Goal: Task Accomplishment & Management: Manage account settings

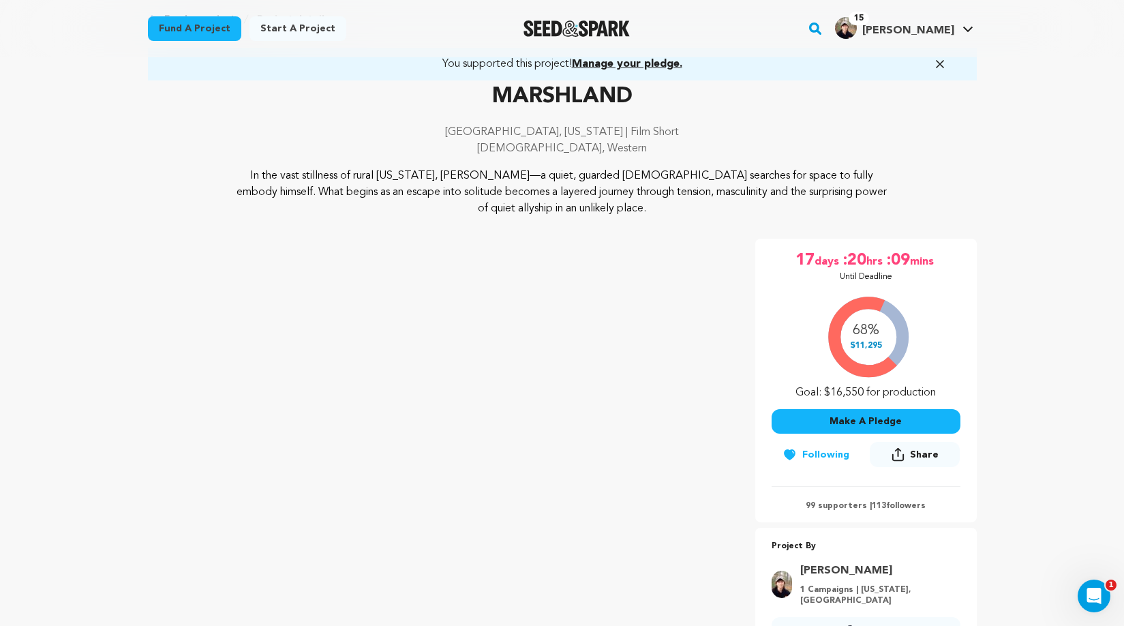
scroll to position [75, 0]
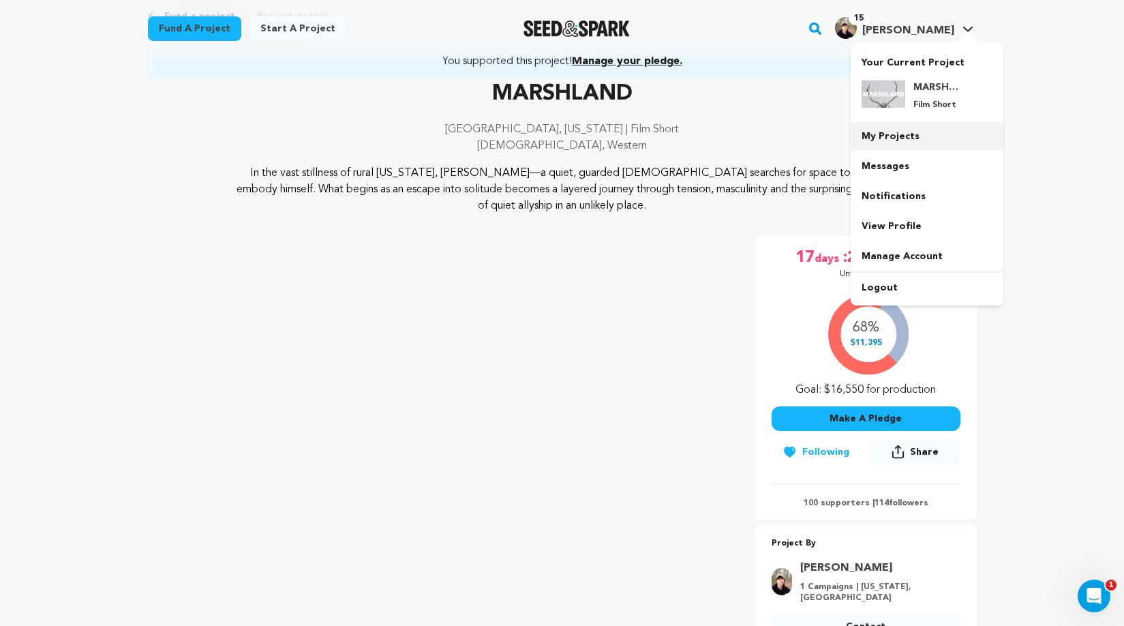
click at [891, 138] on link "My Projects" at bounding box center [927, 136] width 153 height 30
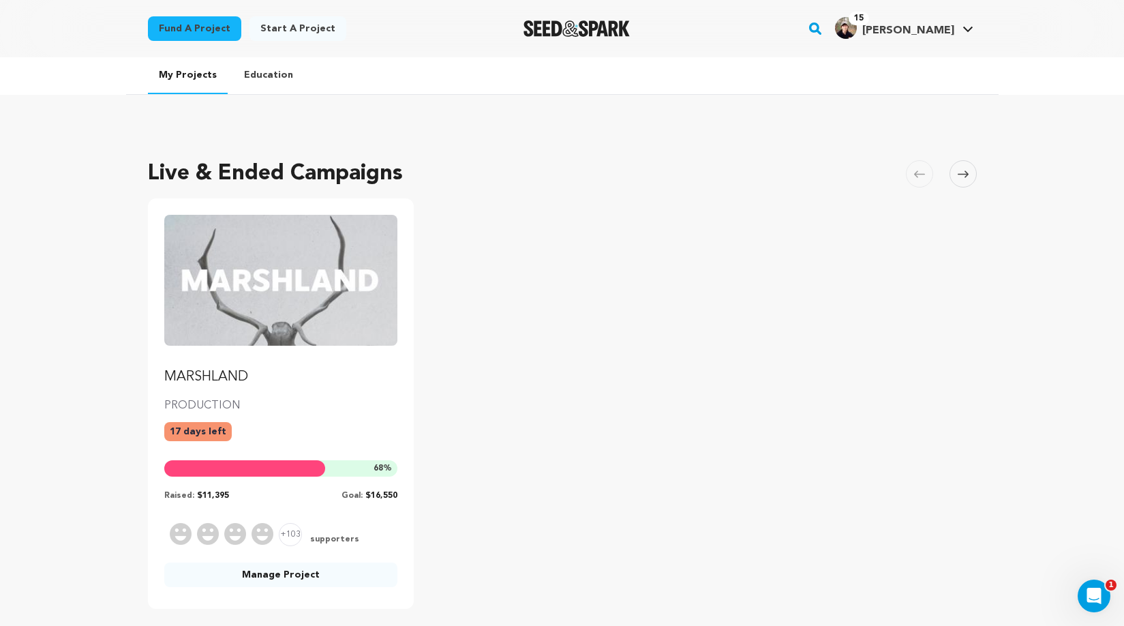
click at [268, 581] on link "Manage Project" at bounding box center [281, 574] width 234 height 25
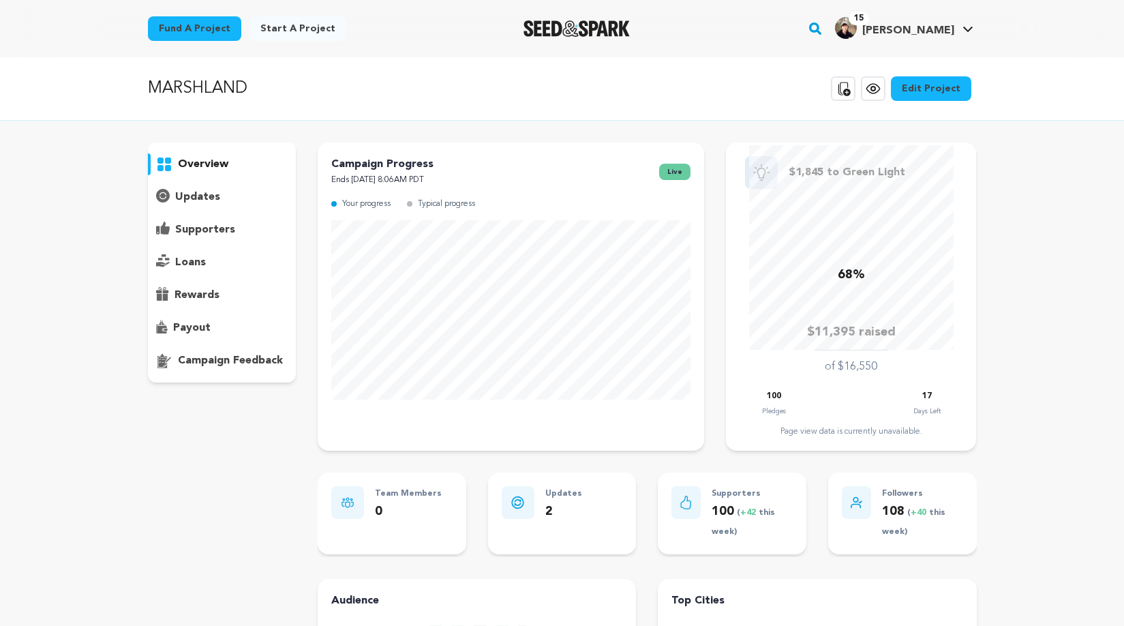
click at [270, 577] on div "overview updates" at bounding box center [222, 506] width 149 height 728
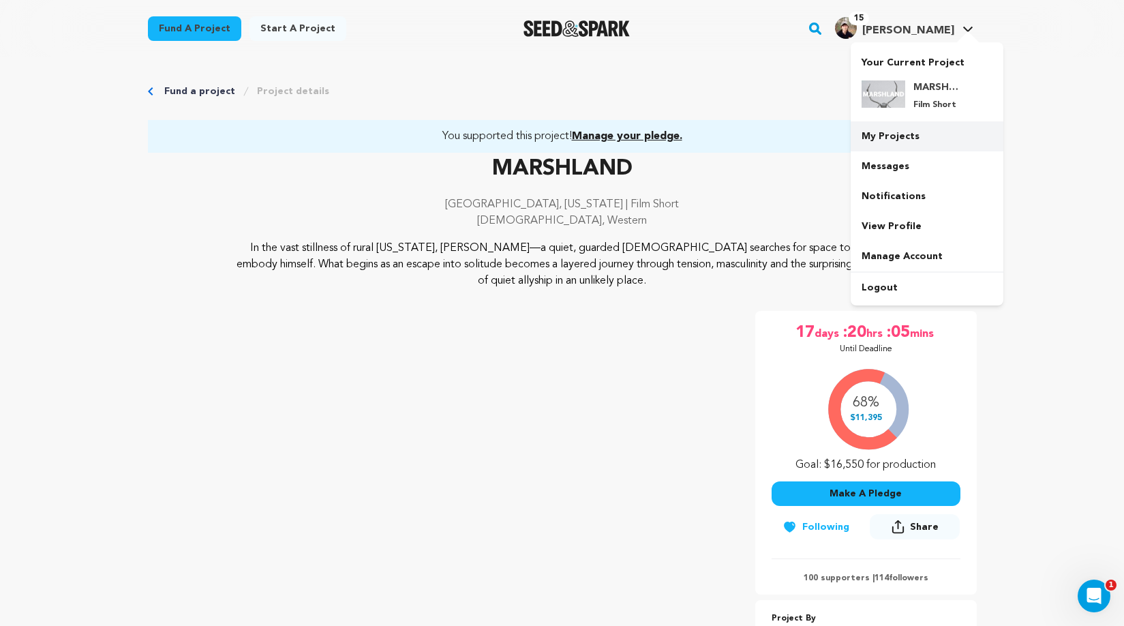
click at [893, 132] on link "My Projects" at bounding box center [927, 136] width 153 height 30
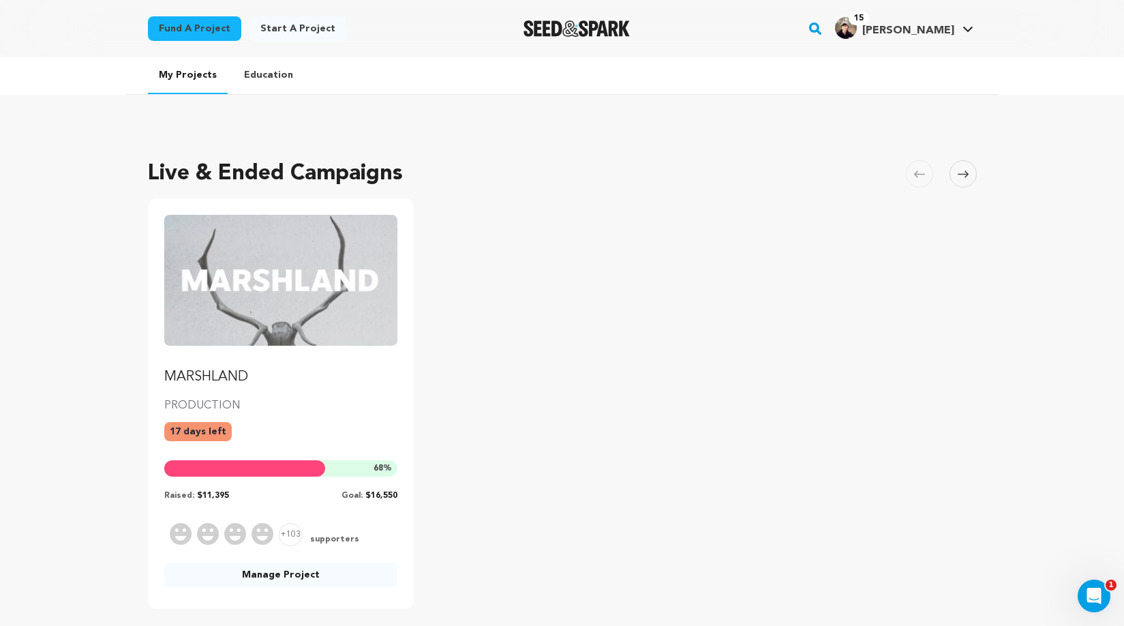
click at [316, 579] on link "Manage Project" at bounding box center [281, 574] width 234 height 25
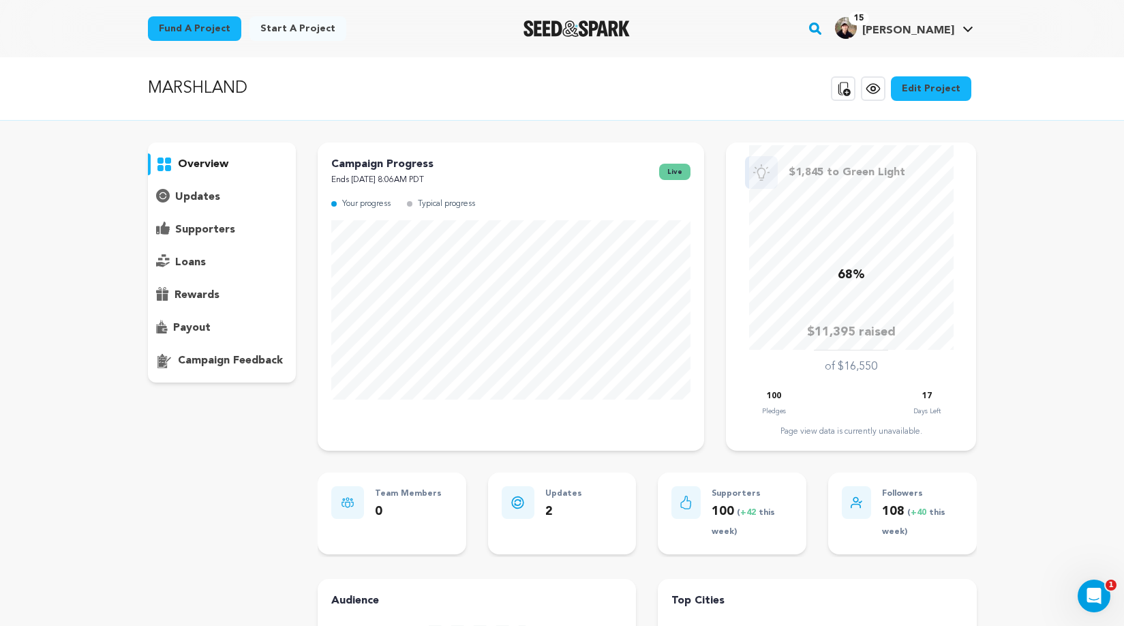
click at [869, 87] on link "View project" at bounding box center [873, 88] width 25 height 25
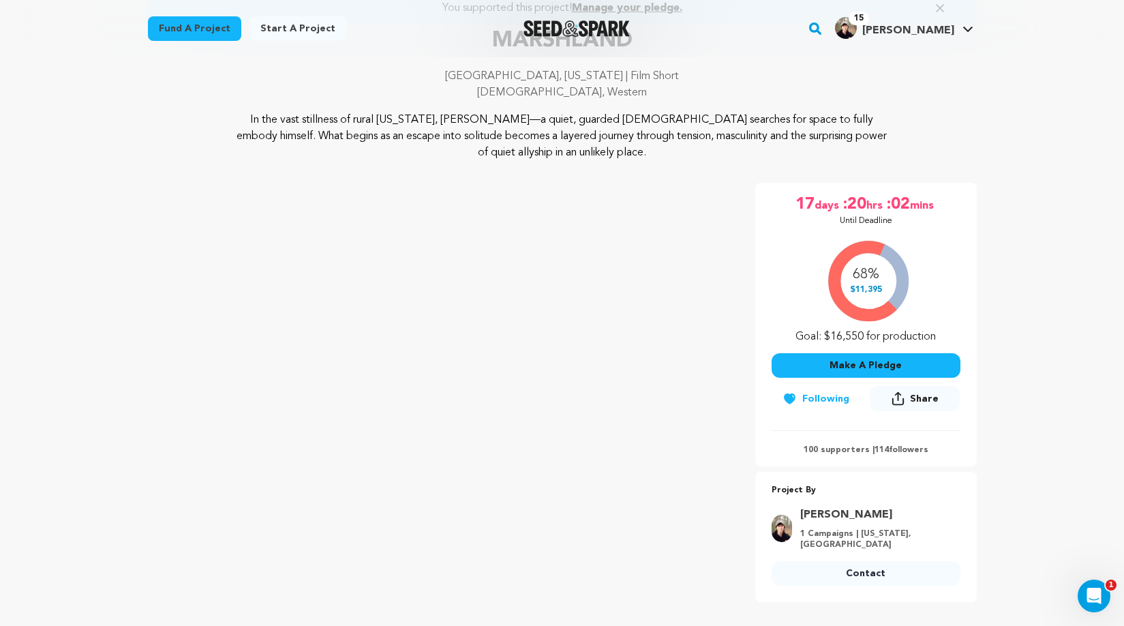
scroll to position [129, 0]
